Goal: Task Accomplishment & Management: Use online tool/utility

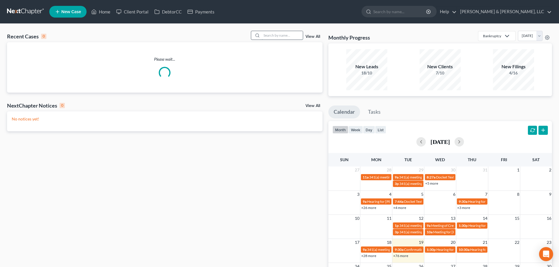
click at [275, 36] on input "search" at bounding box center [282, 35] width 41 height 9
type input "smith"
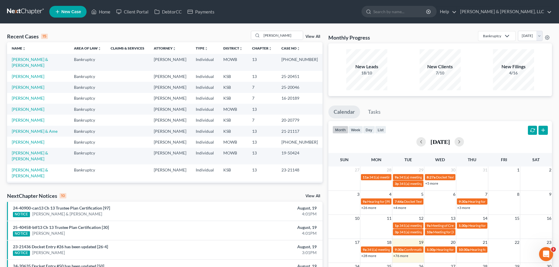
click at [44, 59] on td "[PERSON_NAME] & [PERSON_NAME]" at bounding box center [38, 62] width 62 height 17
click at [42, 59] on link "[PERSON_NAME] & [PERSON_NAME]" at bounding box center [30, 62] width 36 height 11
select select "2"
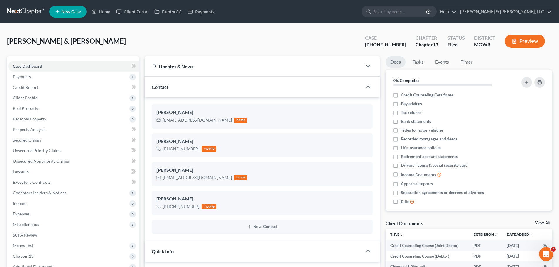
scroll to position [144, 0]
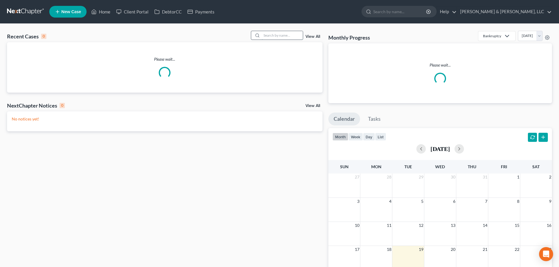
click at [290, 37] on input "search" at bounding box center [282, 35] width 41 height 9
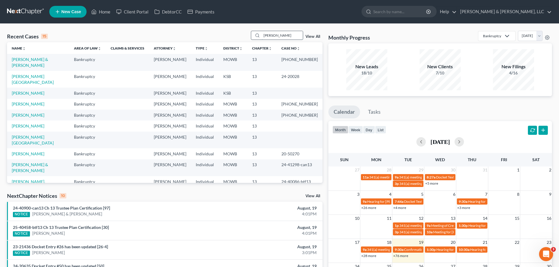
type input "[PERSON_NAME]"
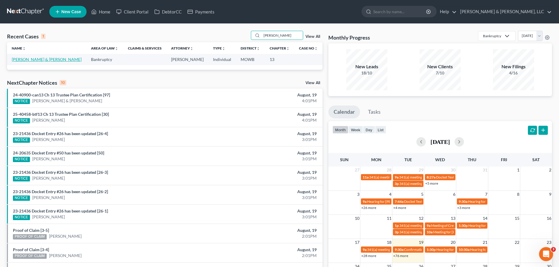
click at [34, 60] on link "[PERSON_NAME] & [PERSON_NAME]" at bounding box center [47, 59] width 70 height 5
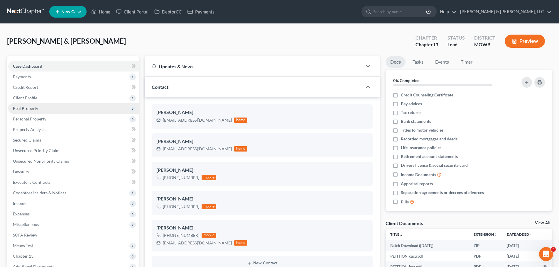
click at [30, 110] on span "Real Property" at bounding box center [25, 108] width 25 height 5
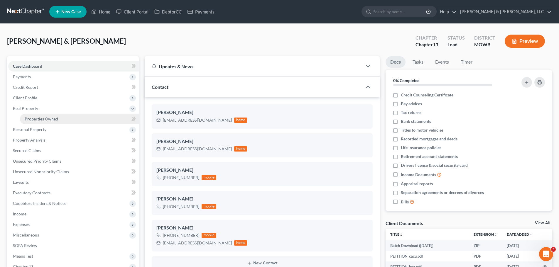
click at [36, 115] on link "Properties Owned" at bounding box center [79, 119] width 119 height 11
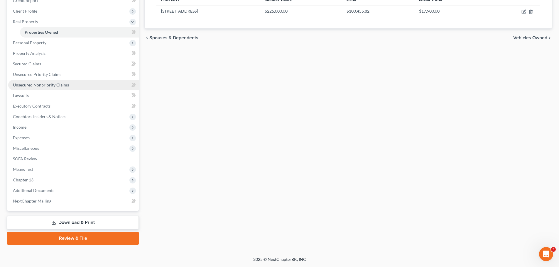
click at [46, 89] on link "Unsecured Nonpriority Claims" at bounding box center [73, 85] width 131 height 11
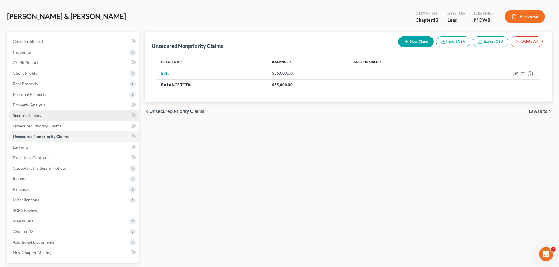
scroll to position [76, 0]
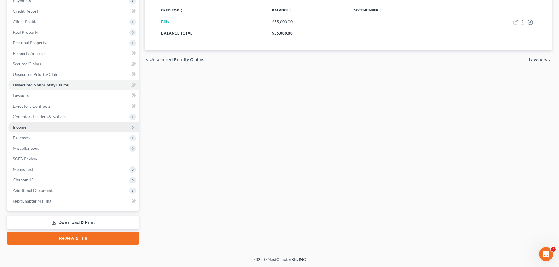
click at [23, 127] on span "Income" at bounding box center [20, 127] width 14 height 5
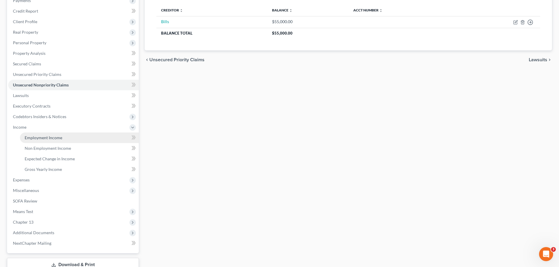
click at [35, 136] on span "Employment Income" at bounding box center [44, 137] width 38 height 5
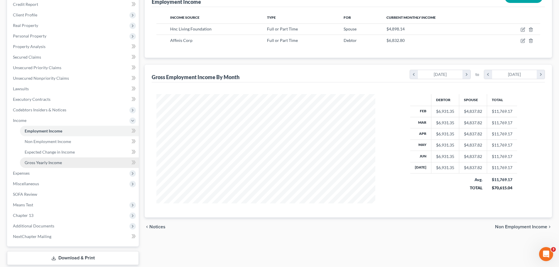
scroll to position [88, 0]
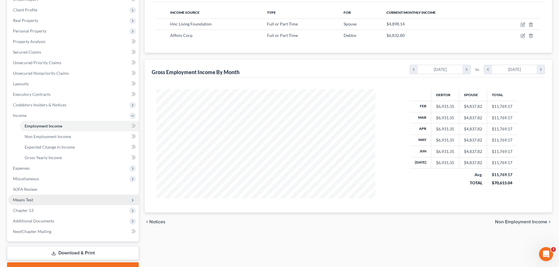
click at [29, 198] on span "Means Test" at bounding box center [23, 200] width 20 height 5
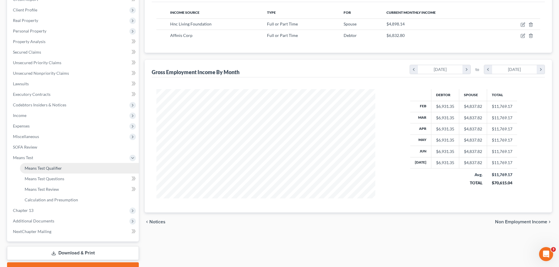
click at [43, 169] on span "Means Test Qualifier" at bounding box center [43, 168] width 37 height 5
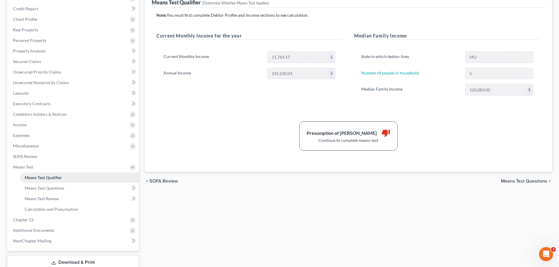
scroll to position [88, 0]
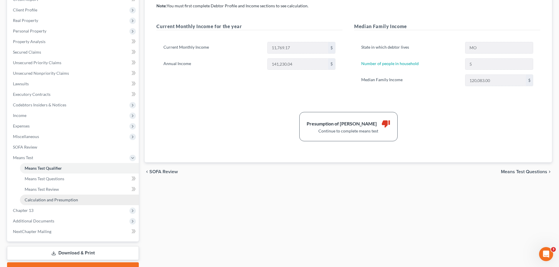
click at [49, 198] on span "Calculation and Presumption" at bounding box center [51, 200] width 53 height 5
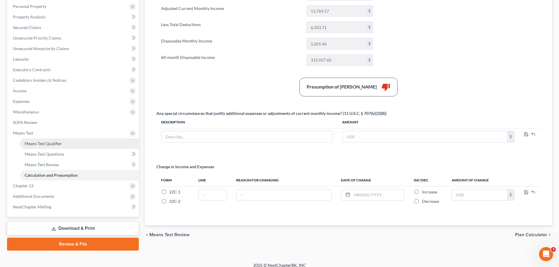
scroll to position [117, 0]
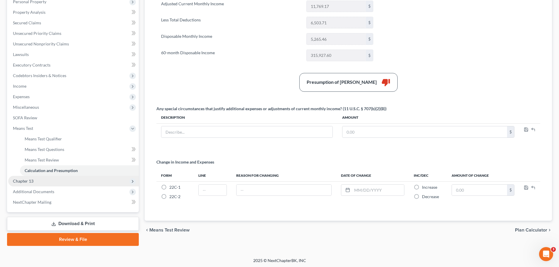
click at [27, 184] on span "Chapter 13" at bounding box center [73, 181] width 131 height 11
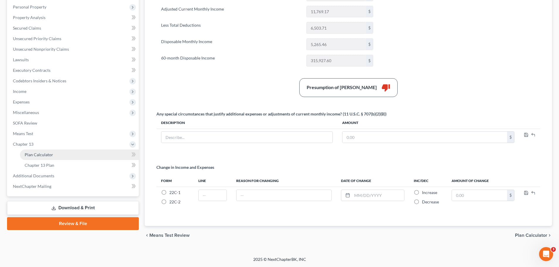
click at [38, 156] on span "Plan Calculator" at bounding box center [39, 154] width 28 height 5
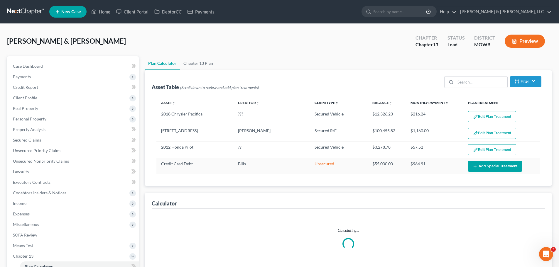
select select "56"
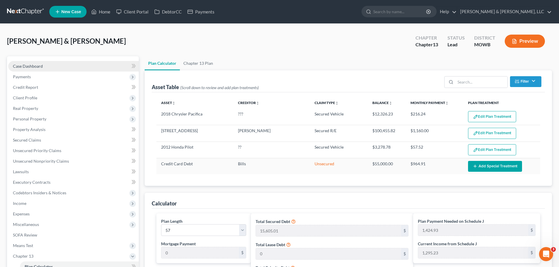
click at [25, 68] on span "Case Dashboard" at bounding box center [28, 66] width 30 height 5
select select "8"
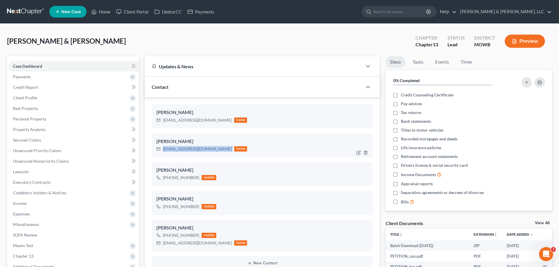
drag, startPoint x: 164, startPoint y: 150, endPoint x: 222, endPoint y: 150, distance: 58.1
click at [222, 150] on div "[EMAIL_ADDRESS][DOMAIN_NAME] home" at bounding box center [201, 149] width 91 height 8
copy div "[EMAIL_ADDRESS][DOMAIN_NAME]"
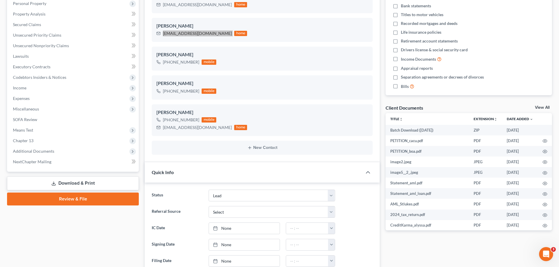
scroll to position [117, 0]
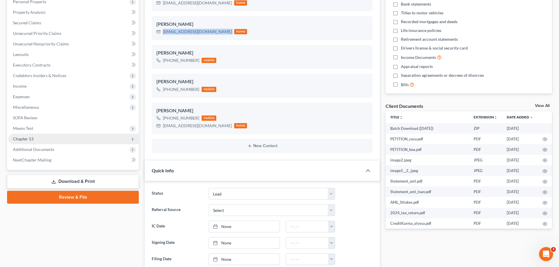
click at [33, 137] on span "Chapter 13" at bounding box center [73, 139] width 131 height 11
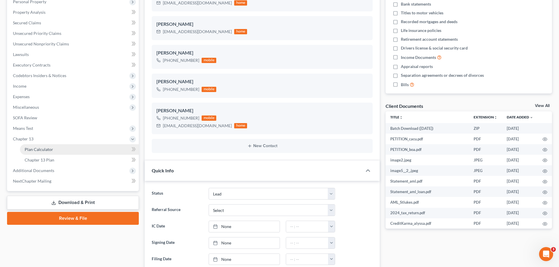
click at [38, 148] on span "Plan Calculator" at bounding box center [39, 149] width 28 height 5
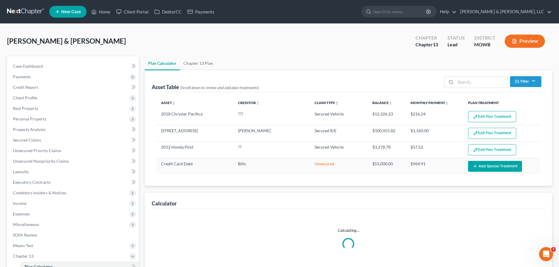
select select "56"
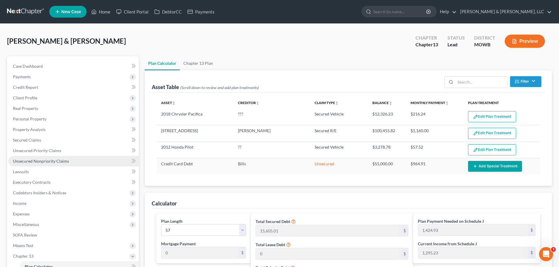
click at [57, 158] on link "Unsecured Nonpriority Claims" at bounding box center [73, 161] width 131 height 11
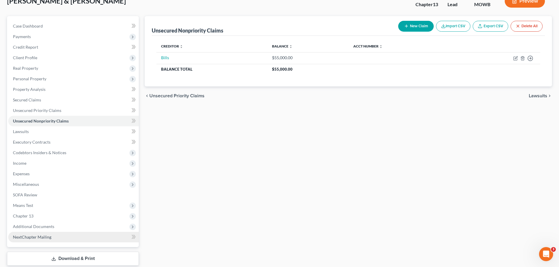
scroll to position [76, 0]
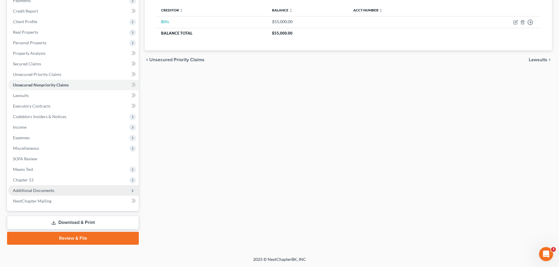
click at [40, 191] on span "Additional Documents" at bounding box center [33, 190] width 41 height 5
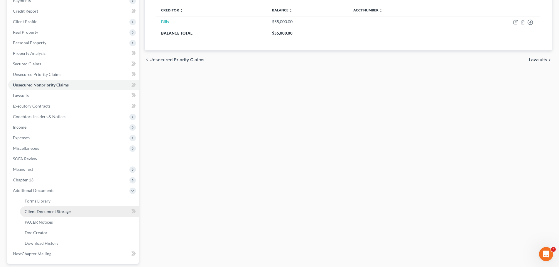
click at [56, 209] on span "Client Document Storage" at bounding box center [48, 211] width 46 height 5
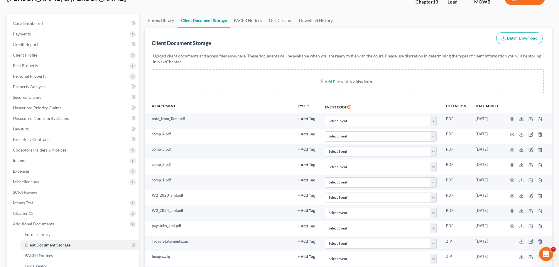
scroll to position [36, 0]
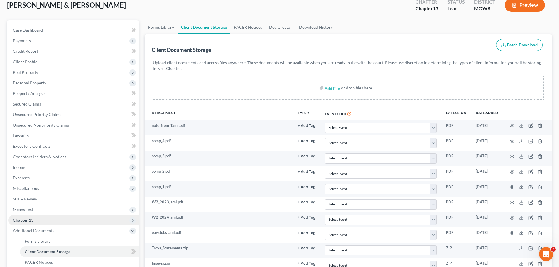
click at [33, 220] on span "Chapter 13" at bounding box center [23, 220] width 21 height 5
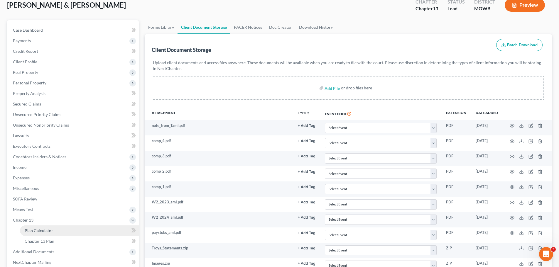
click at [40, 228] on link "Plan Calculator" at bounding box center [79, 231] width 119 height 11
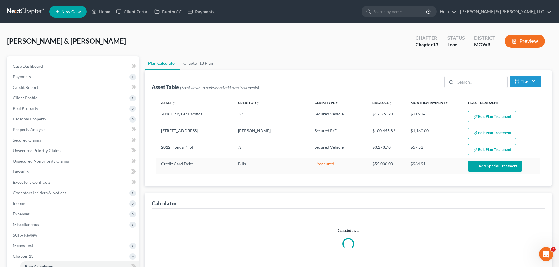
select select "56"
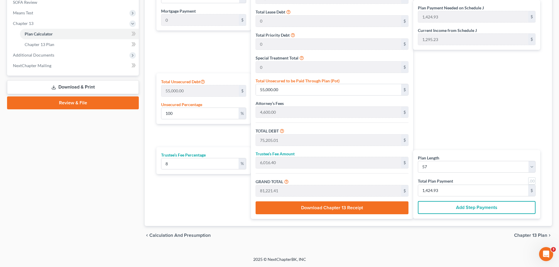
scroll to position [116, 0]
